Goal: Task Accomplishment & Management: Manage account settings

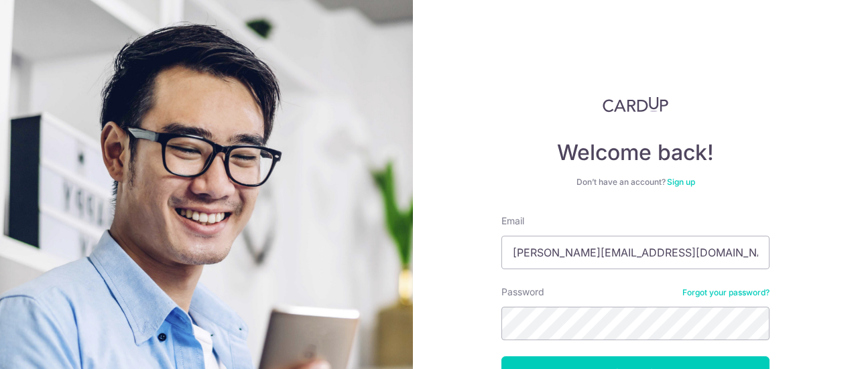
scroll to position [95, 0]
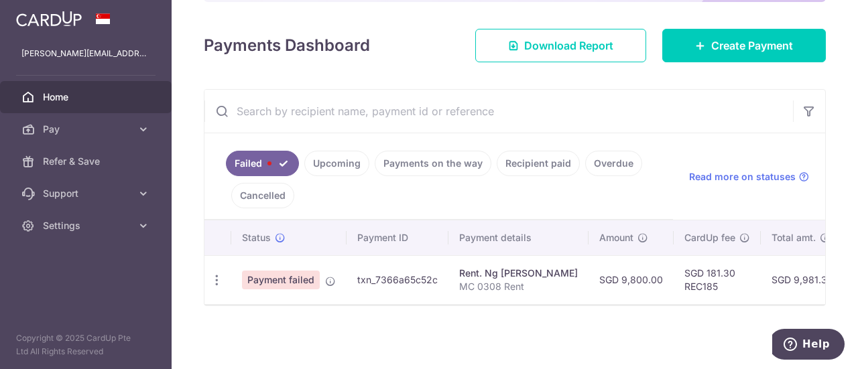
click at [347, 156] on link "Upcoming" at bounding box center [336, 163] width 65 height 25
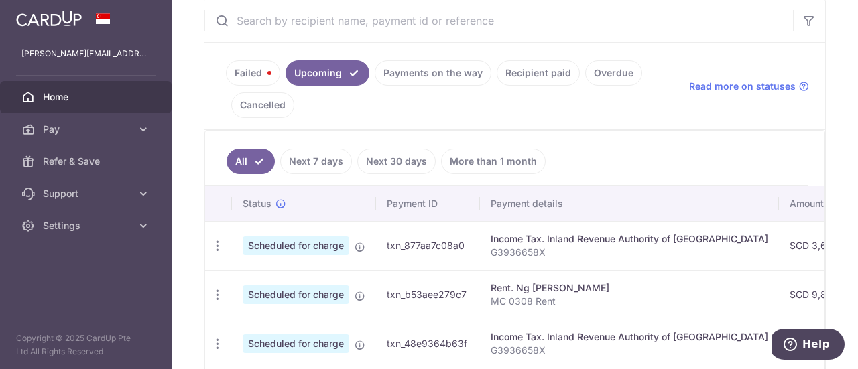
scroll to position [240, 0]
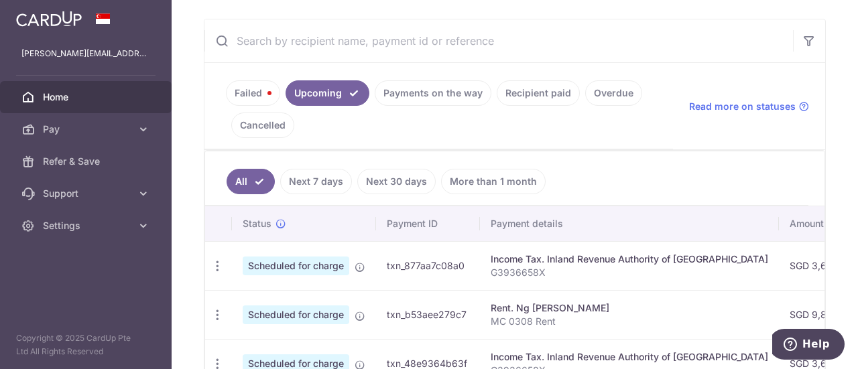
click at [257, 90] on link "Failed" at bounding box center [253, 92] width 54 height 25
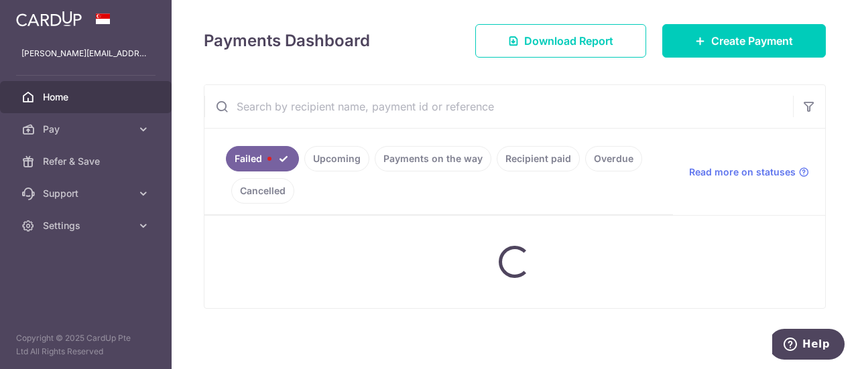
scroll to position [173, 0]
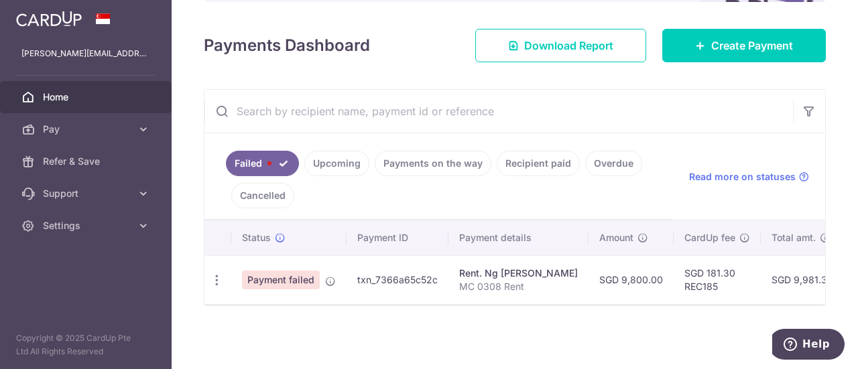
click at [404, 279] on td "txn_7366a65c52c" at bounding box center [398, 279] width 102 height 49
click at [518, 280] on p "MC 0308 Rent" at bounding box center [518, 286] width 119 height 13
click at [761, 279] on td "SGD 9,981.30" at bounding box center [802, 279] width 83 height 49
click at [798, 172] on icon at bounding box center [803, 177] width 11 height 11
click at [214, 273] on icon "button" at bounding box center [217, 280] width 14 height 14
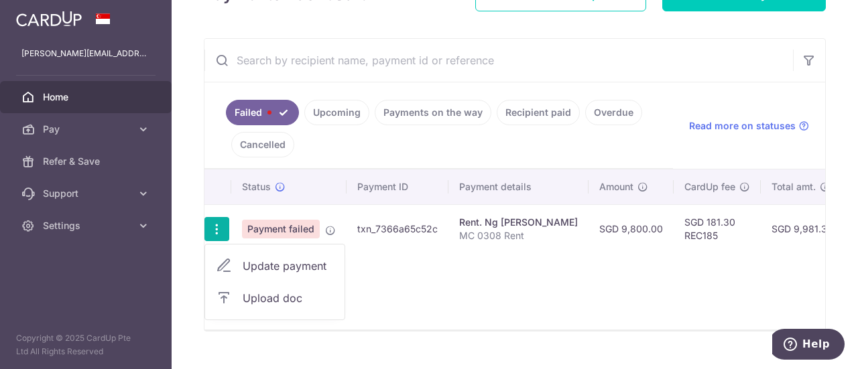
scroll to position [240, 0]
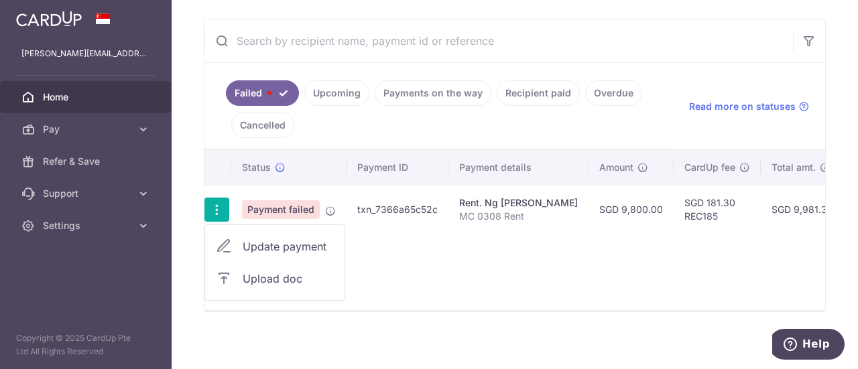
click at [308, 240] on span "Update payment" at bounding box center [288, 247] width 91 height 16
radio input "true"
type input "9,800.00"
type input "MC 0308 Rent"
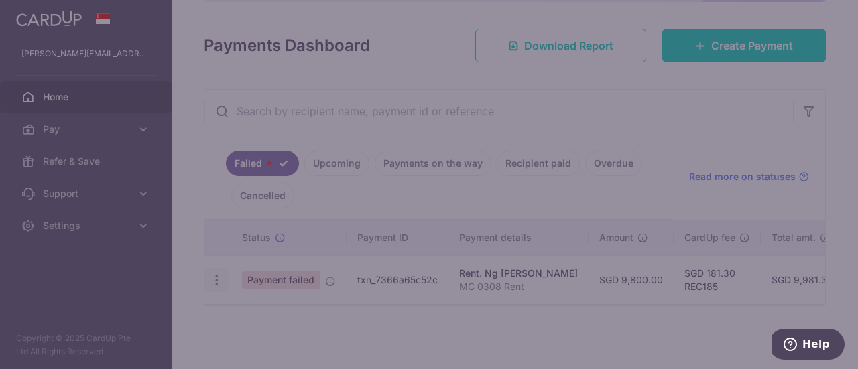
scroll to position [173, 0]
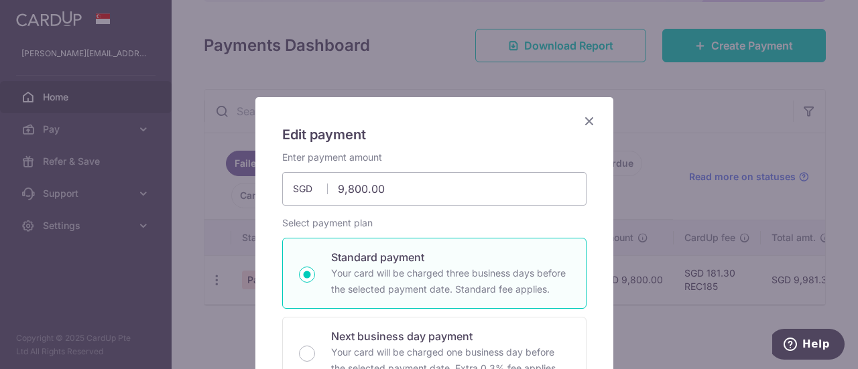
type input "REC185"
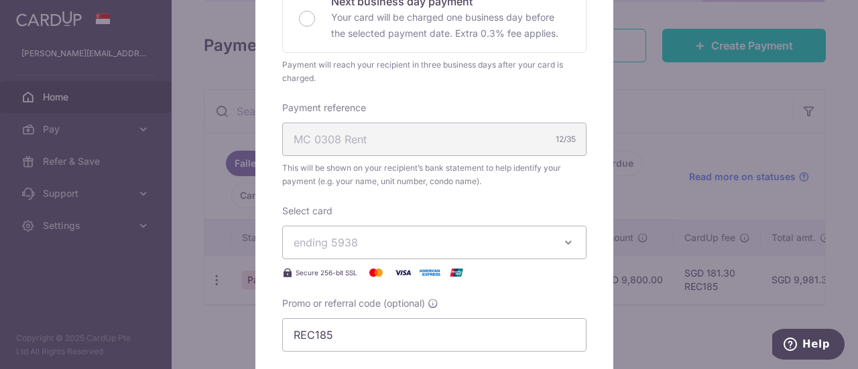
scroll to position [469, 0]
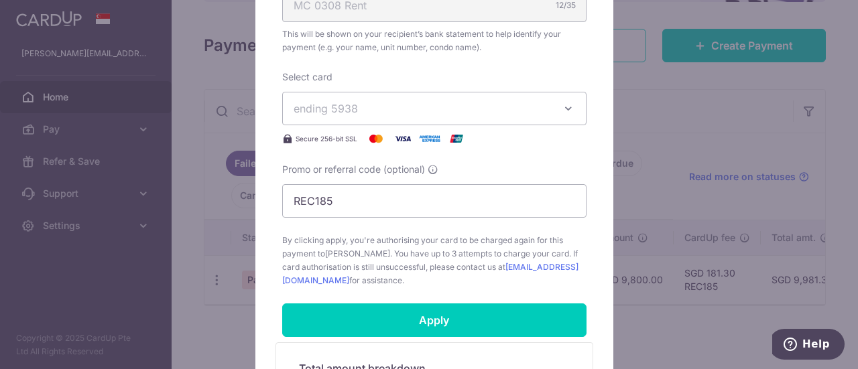
click at [383, 106] on span "ending 5938" at bounding box center [422, 109] width 257 height 16
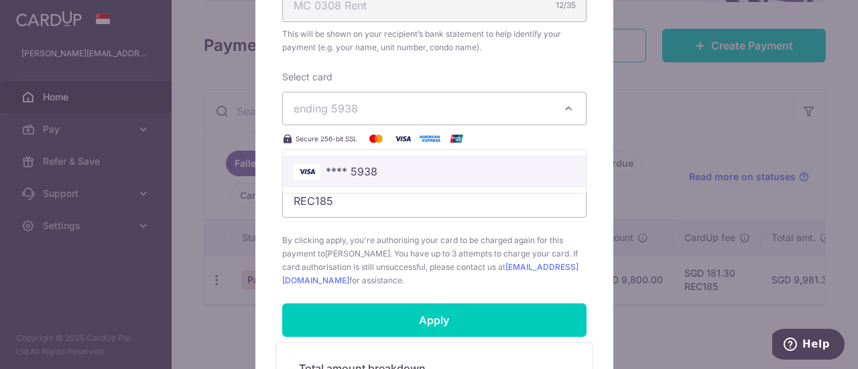
drag, startPoint x: 393, startPoint y: 162, endPoint x: 408, endPoint y: 182, distance: 24.0
click at [395, 164] on span "**** 5938" at bounding box center [435, 172] width 282 height 16
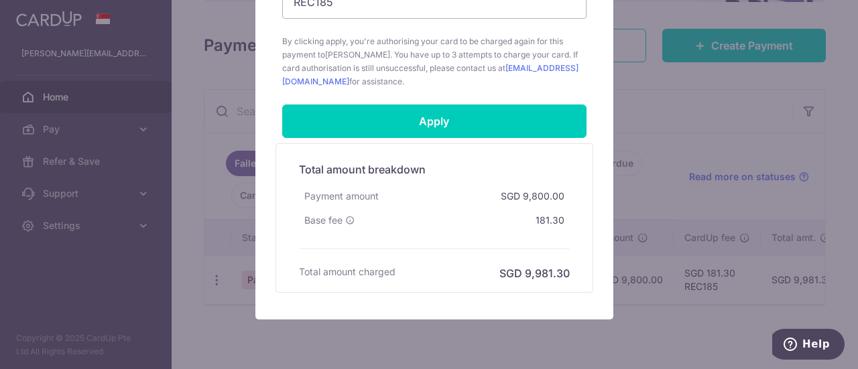
scroll to position [737, 0]
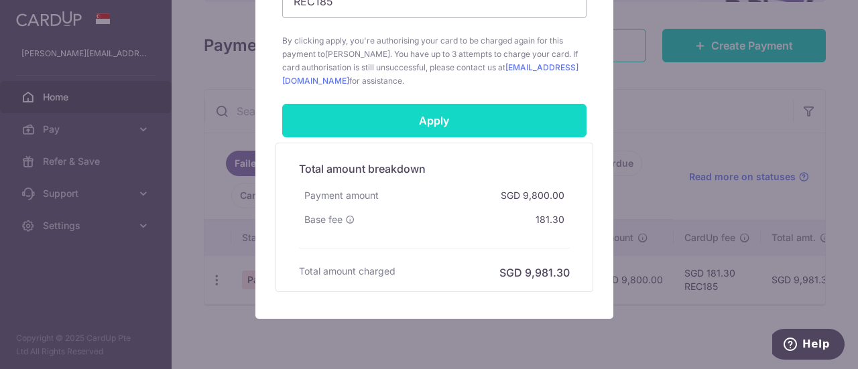
click at [425, 110] on input "Apply" at bounding box center [434, 121] width 304 height 34
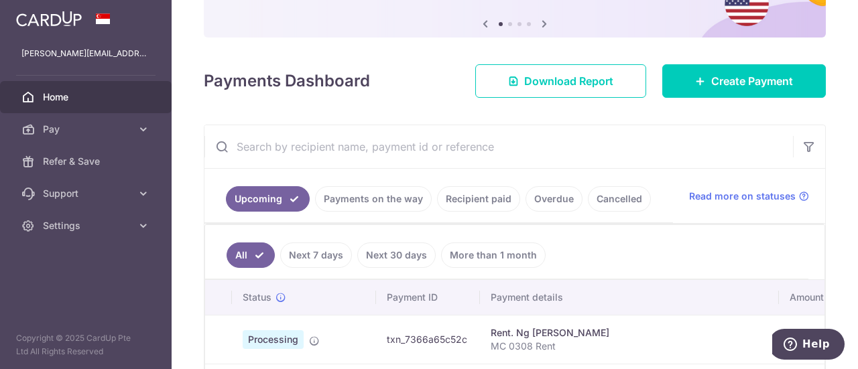
scroll to position [268, 0]
